Goal: Task Accomplishment & Management: Manage account settings

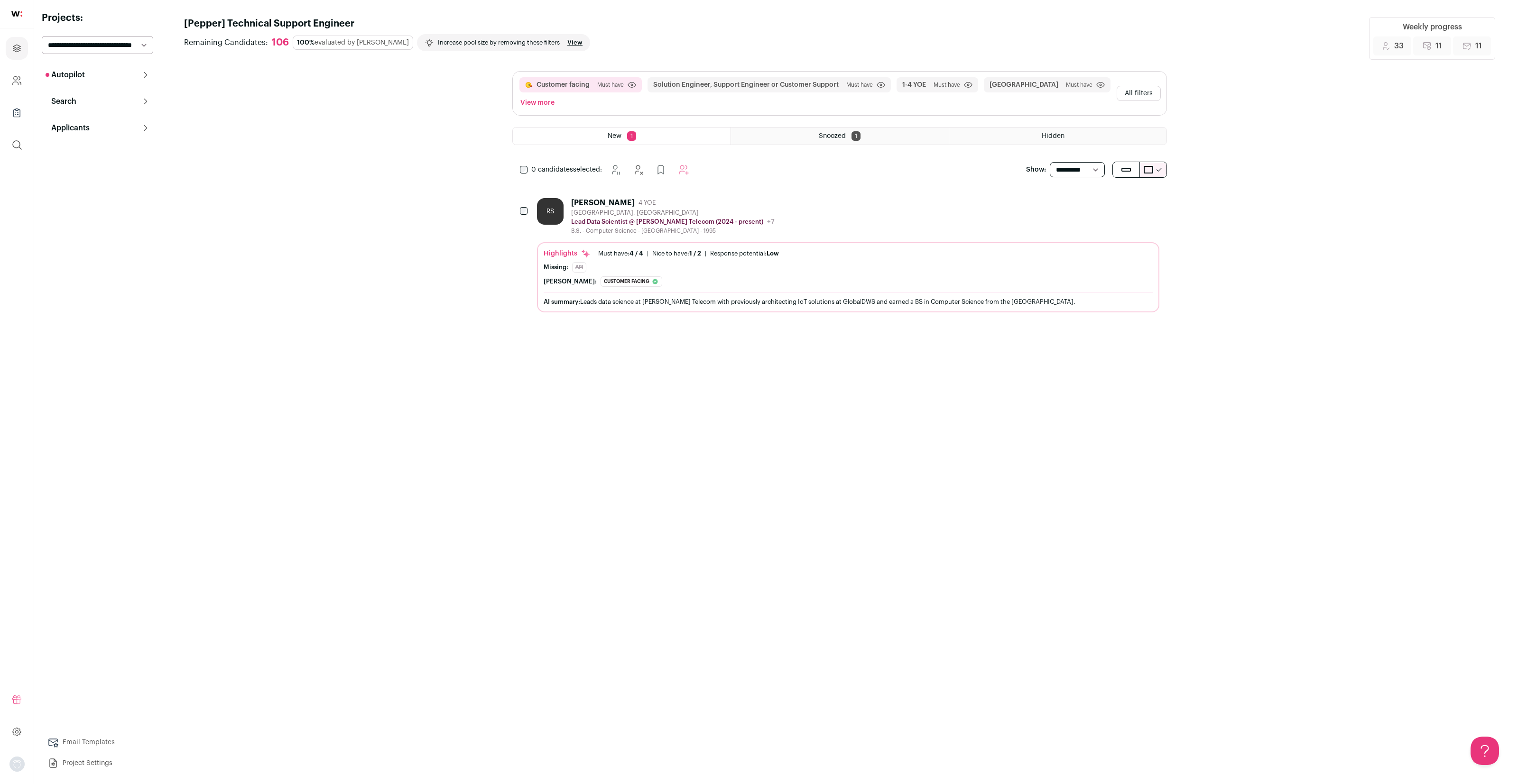
click at [116, 72] on button "Autopilot" at bounding box center [97, 75] width 111 height 19
click at [102, 139] on link "Interview Pipeline 16" at bounding box center [97, 135] width 111 height 19
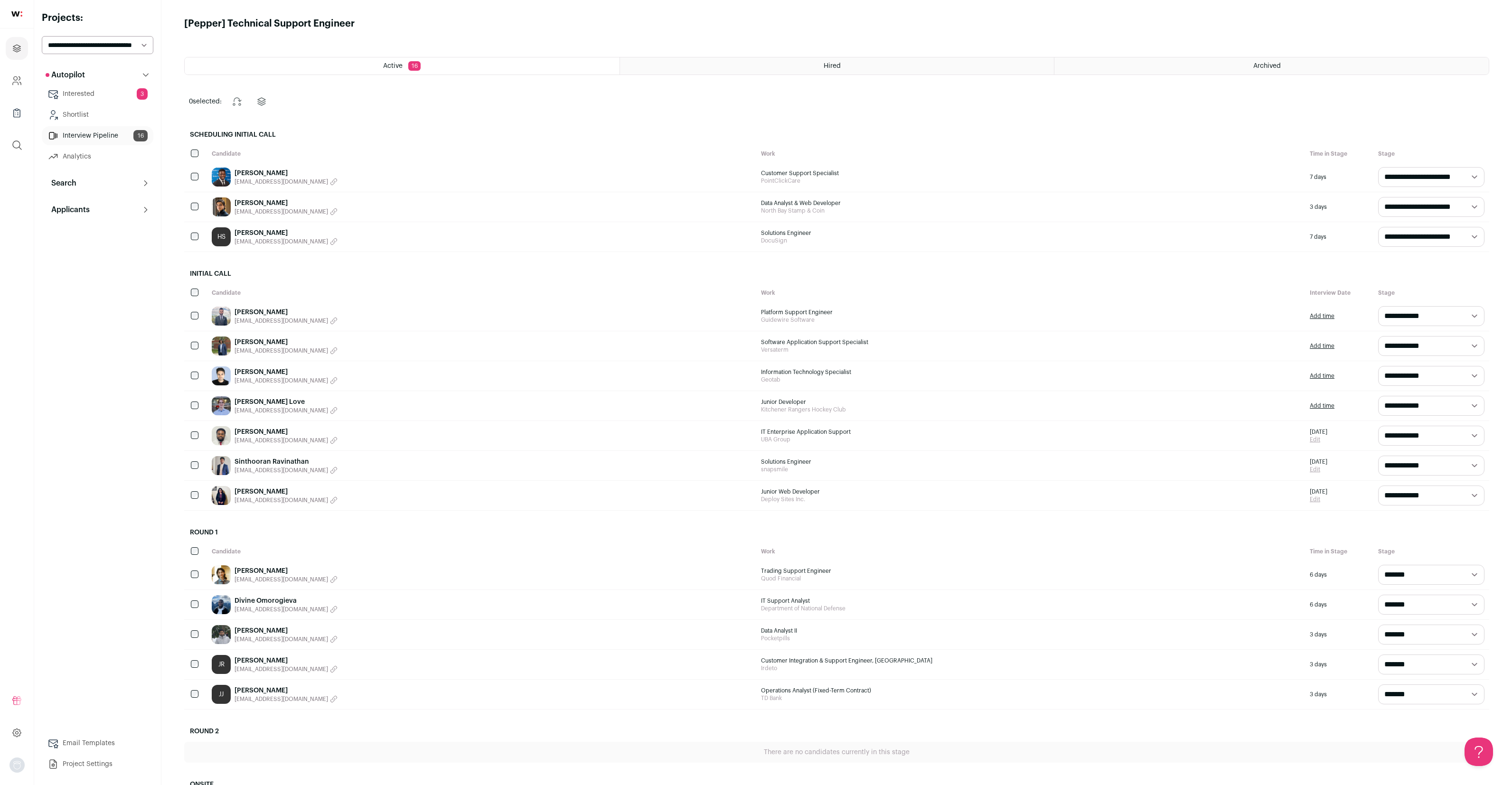
click at [270, 668] on span "[EMAIL_ADDRESS][DOMAIN_NAME]" at bounding box center [281, 669] width 94 height 8
click at [268, 664] on link "[PERSON_NAME]" at bounding box center [261, 661] width 53 height 9
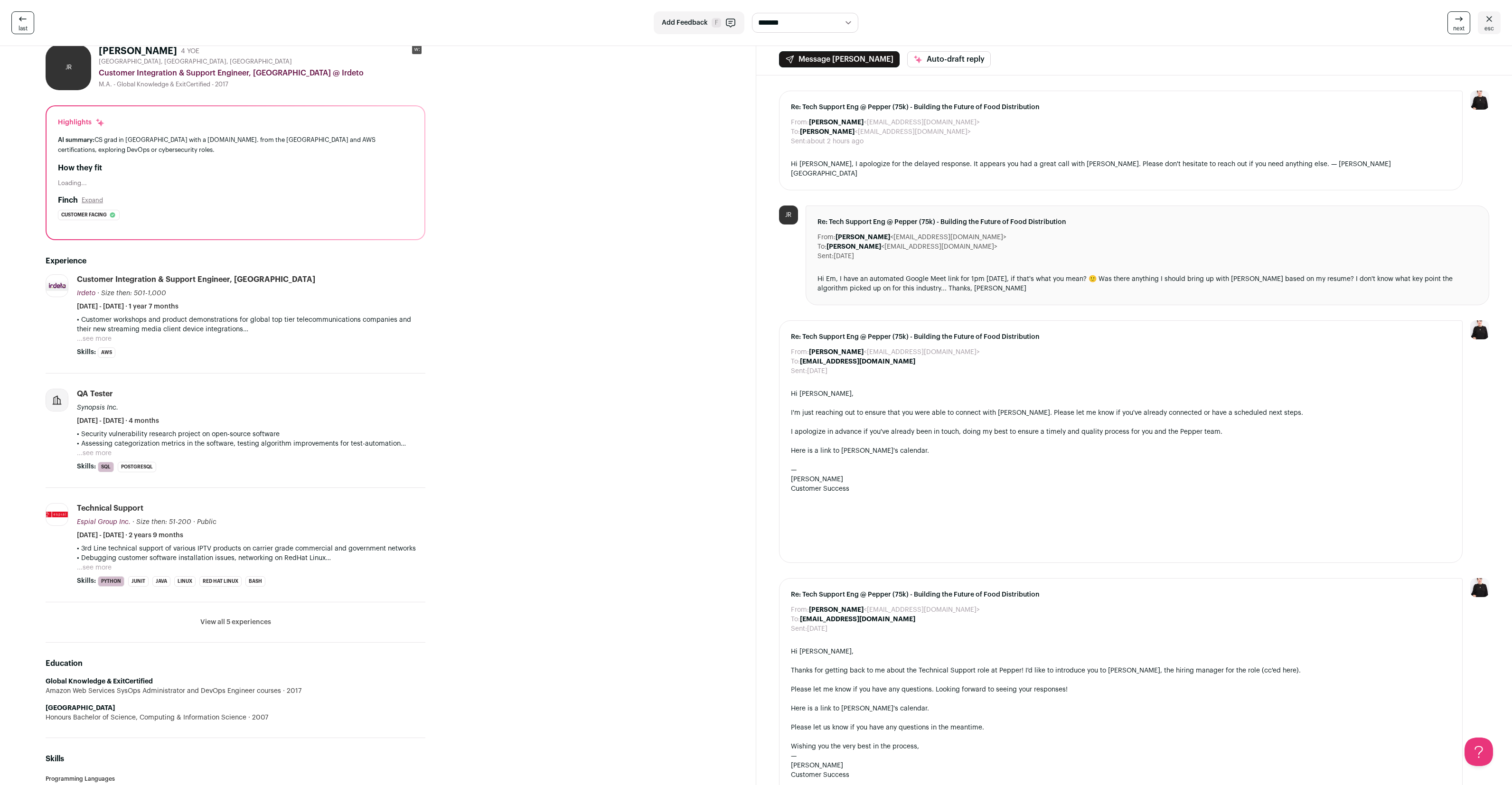
scroll to position [24, 0]
click at [215, 625] on button "View all 5 experiences" at bounding box center [236, 623] width 71 height 9
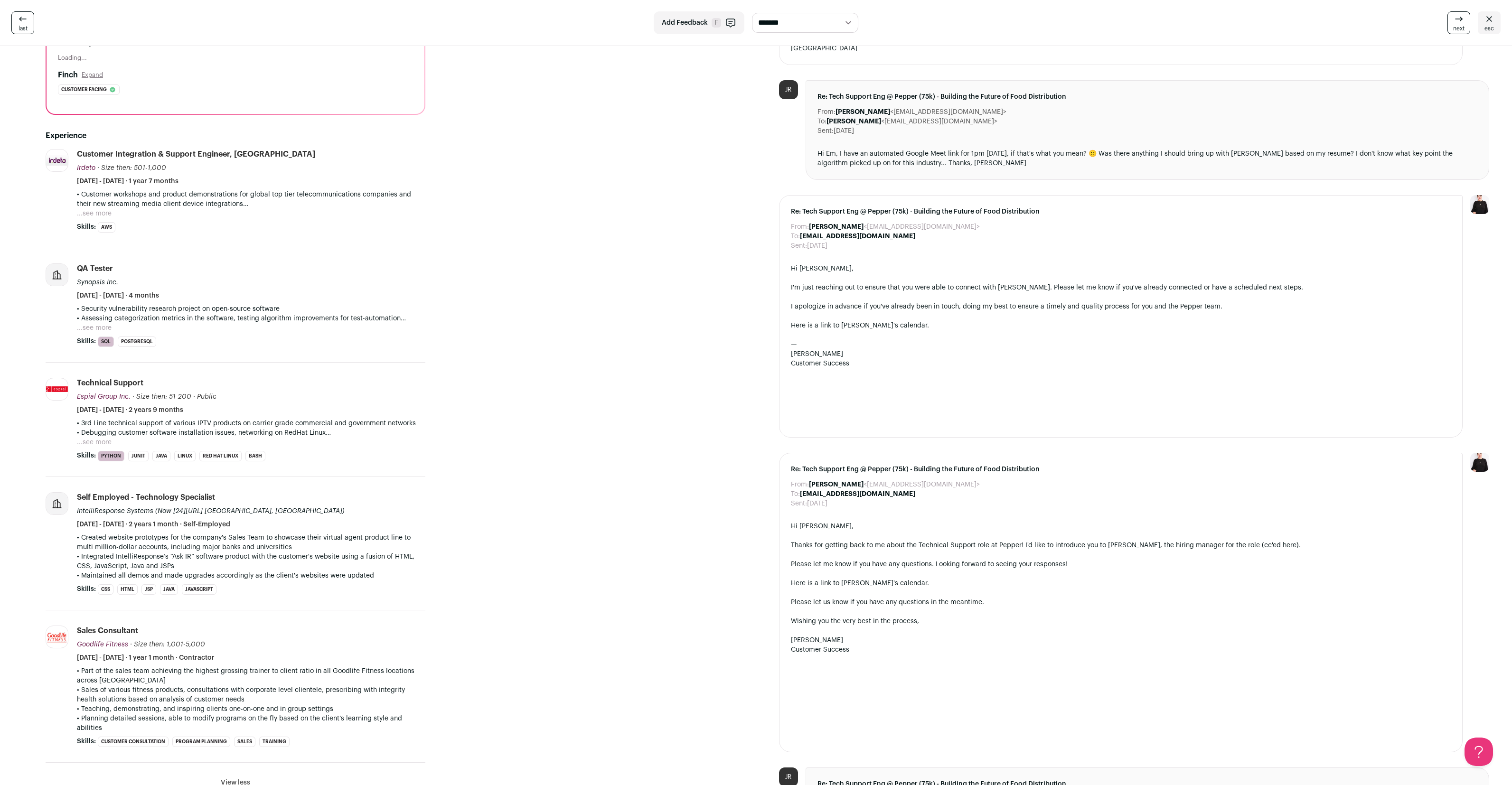
scroll to position [0, 0]
